Goal: Check status: Check status

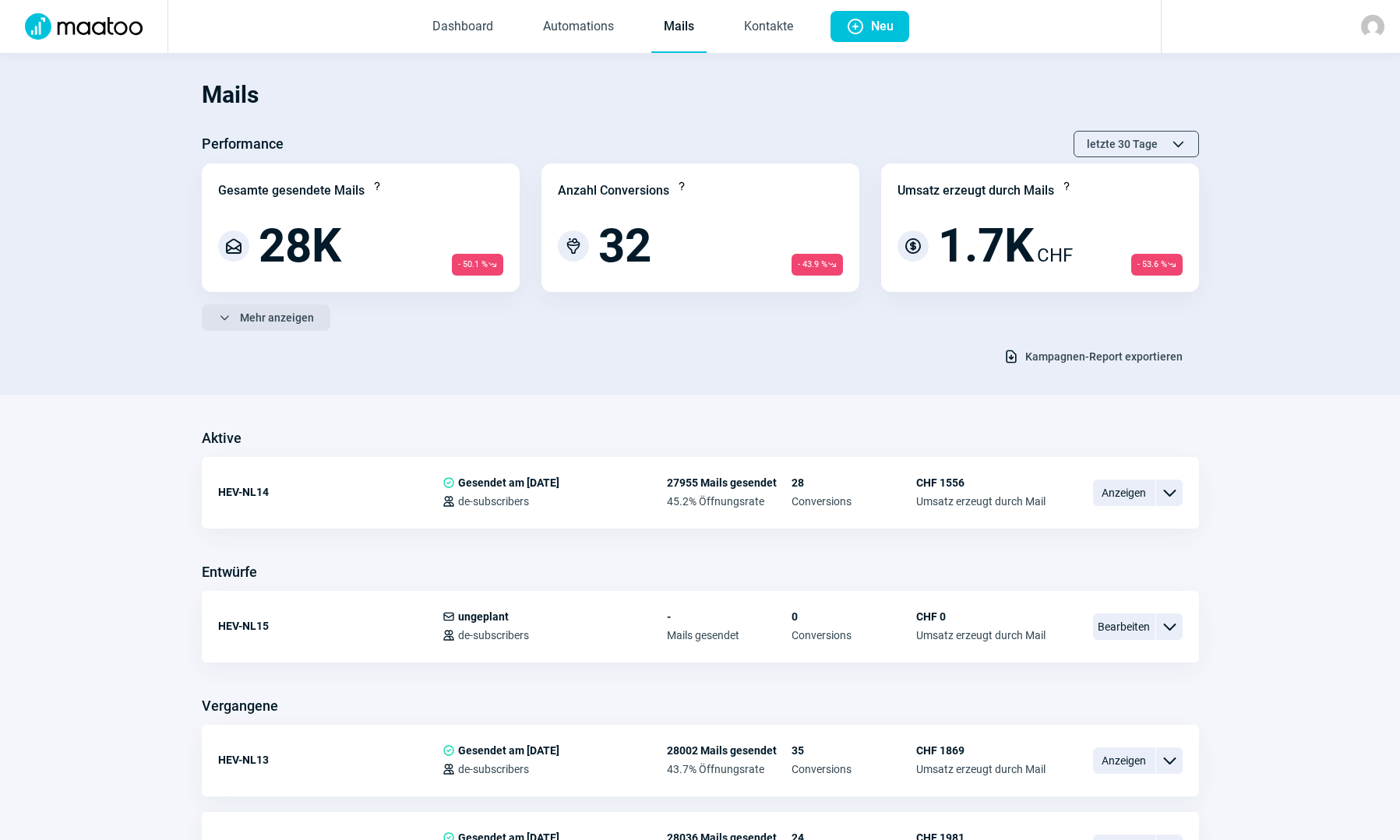
click at [289, 316] on span "Mehr anzeigen" at bounding box center [276, 317] width 74 height 25
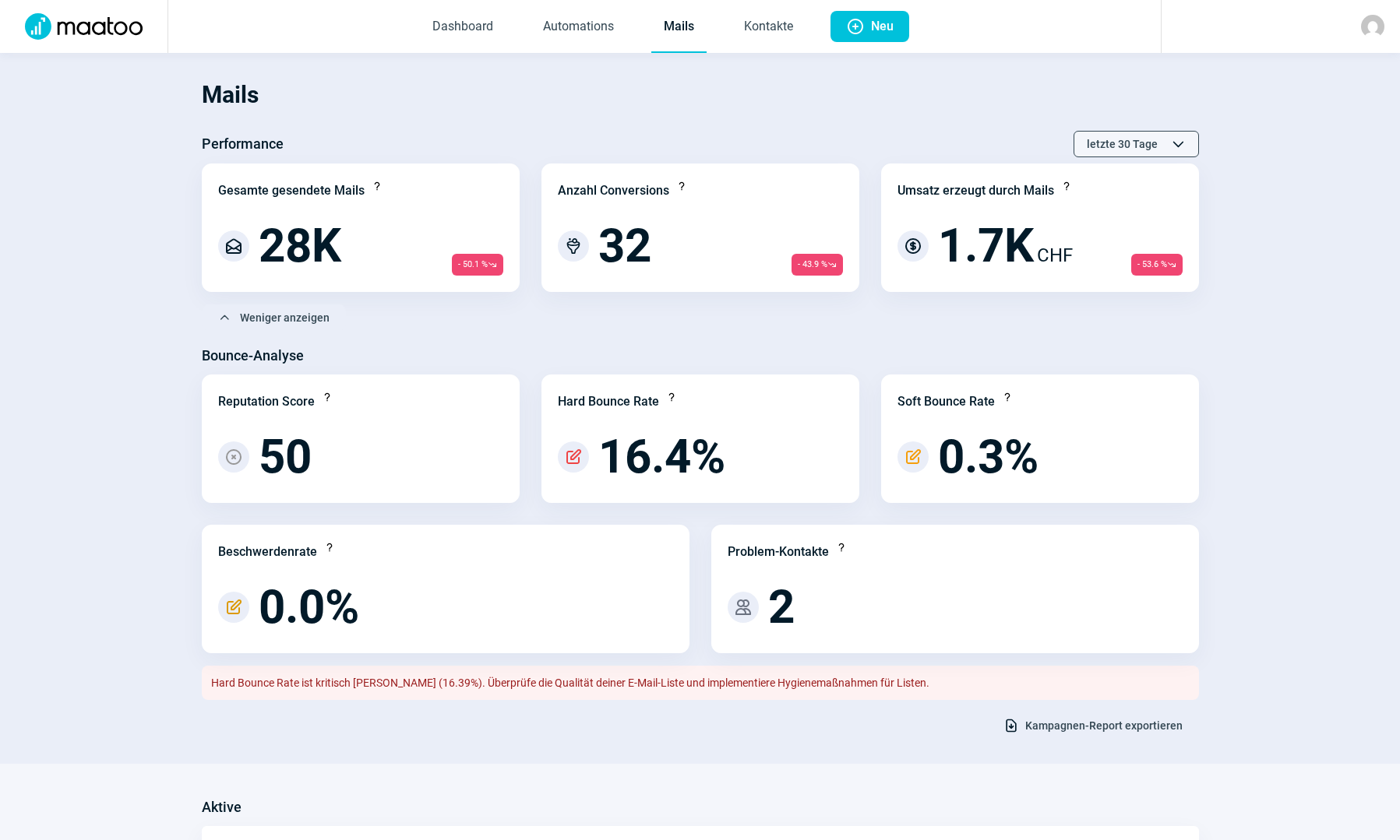
click at [1115, 144] on span "letzte 30 Tage" at bounding box center [1122, 144] width 71 height 25
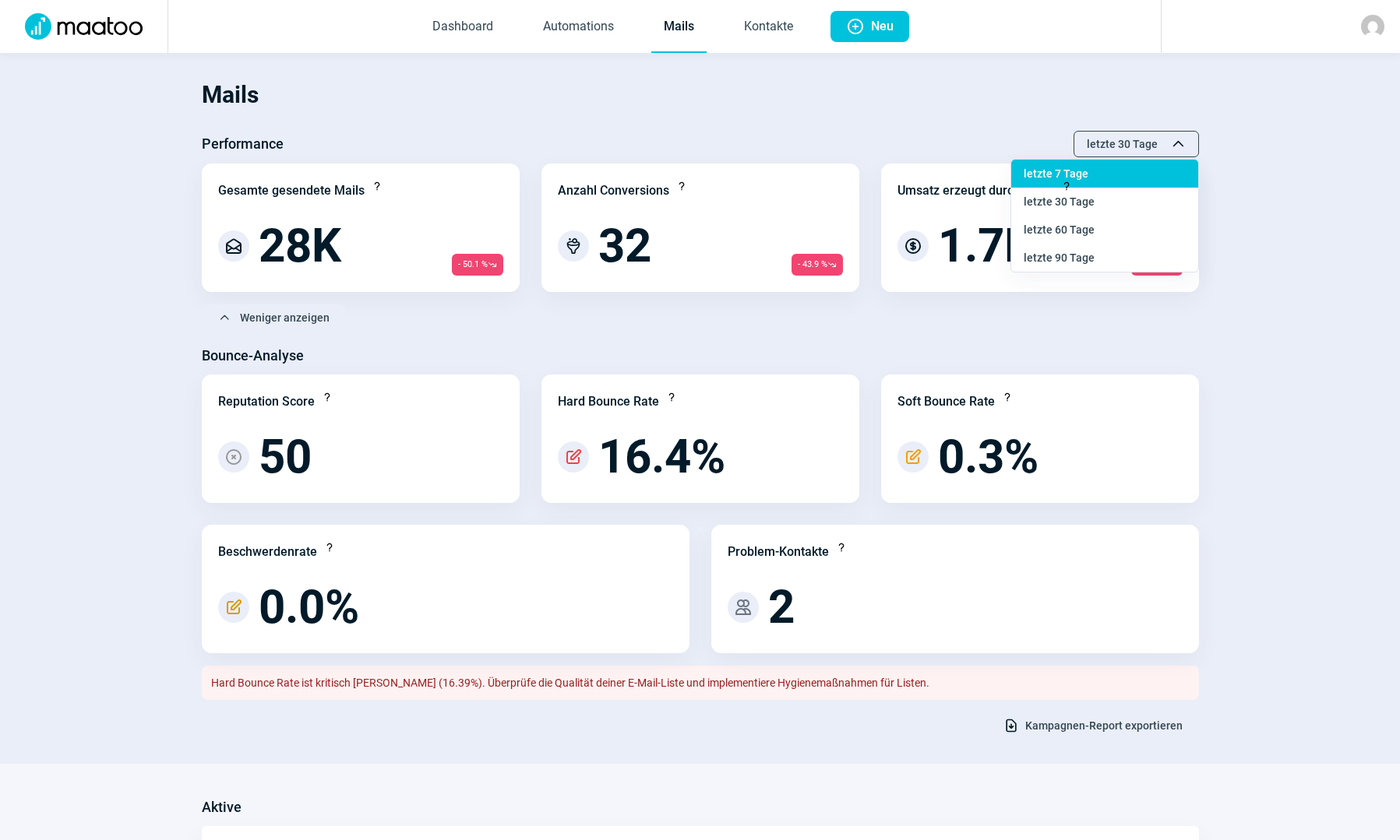
click at [1087, 216] on div "letzte 7 Tage" at bounding box center [1105, 230] width 187 height 28
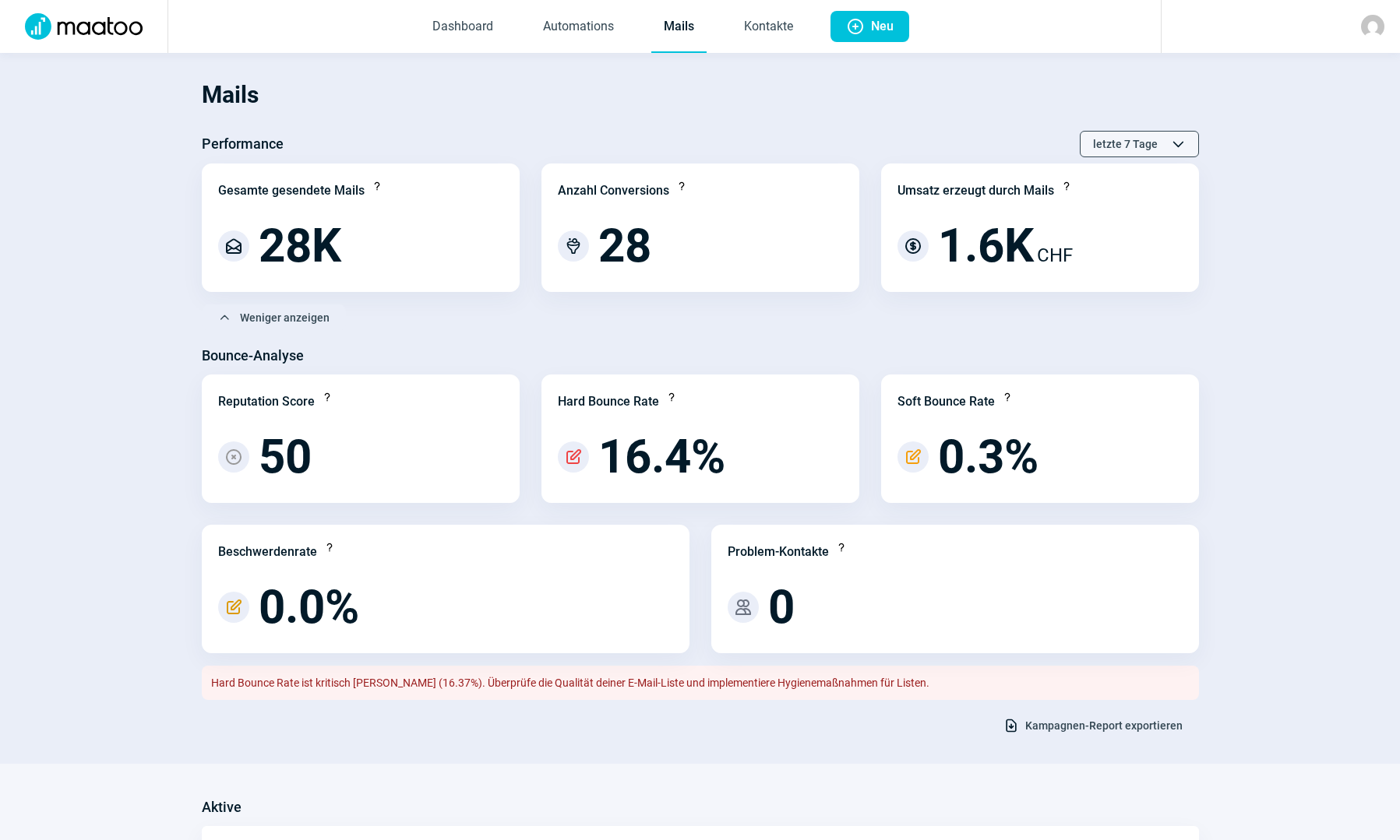
click at [1147, 154] on span "letzte 7 Tage" at bounding box center [1125, 144] width 65 height 25
click at [1082, 249] on div "letzte 90 Tage" at bounding box center [1105, 258] width 187 height 28
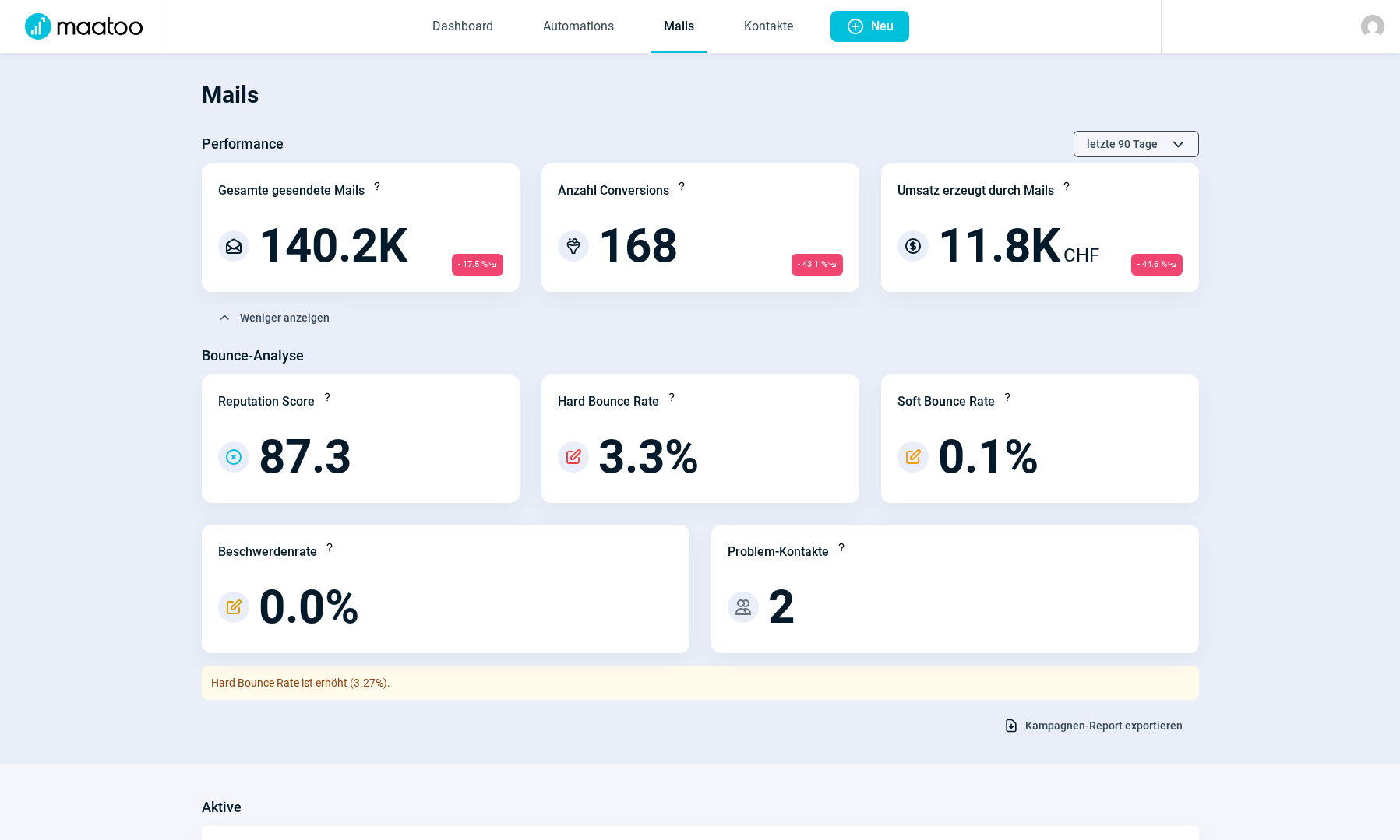
click at [1113, 141] on span "letzte 90 Tage" at bounding box center [1122, 144] width 71 height 25
